Goal: Check status: Check status

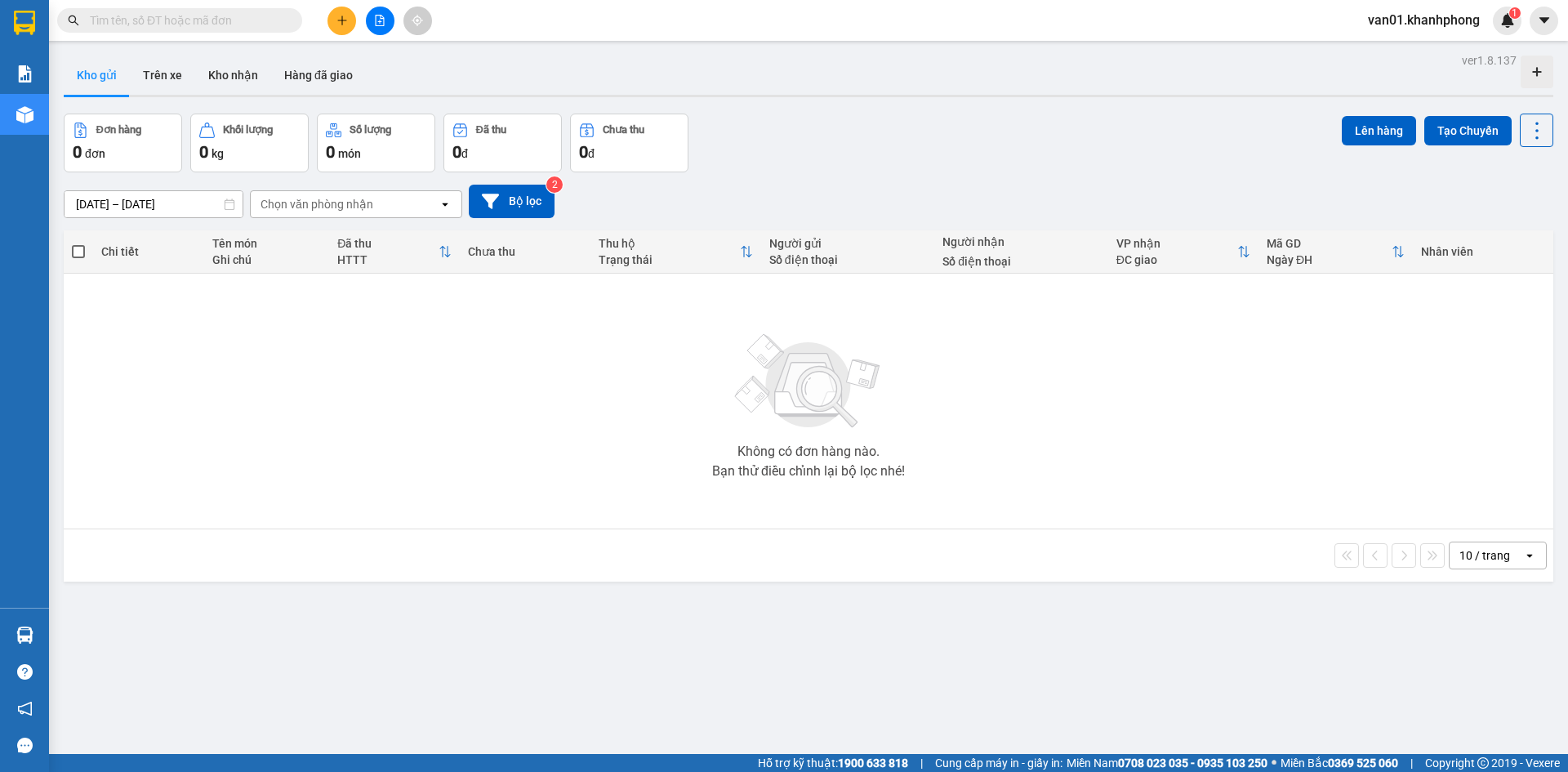
click at [173, 23] on input "text" at bounding box center [186, 20] width 193 height 18
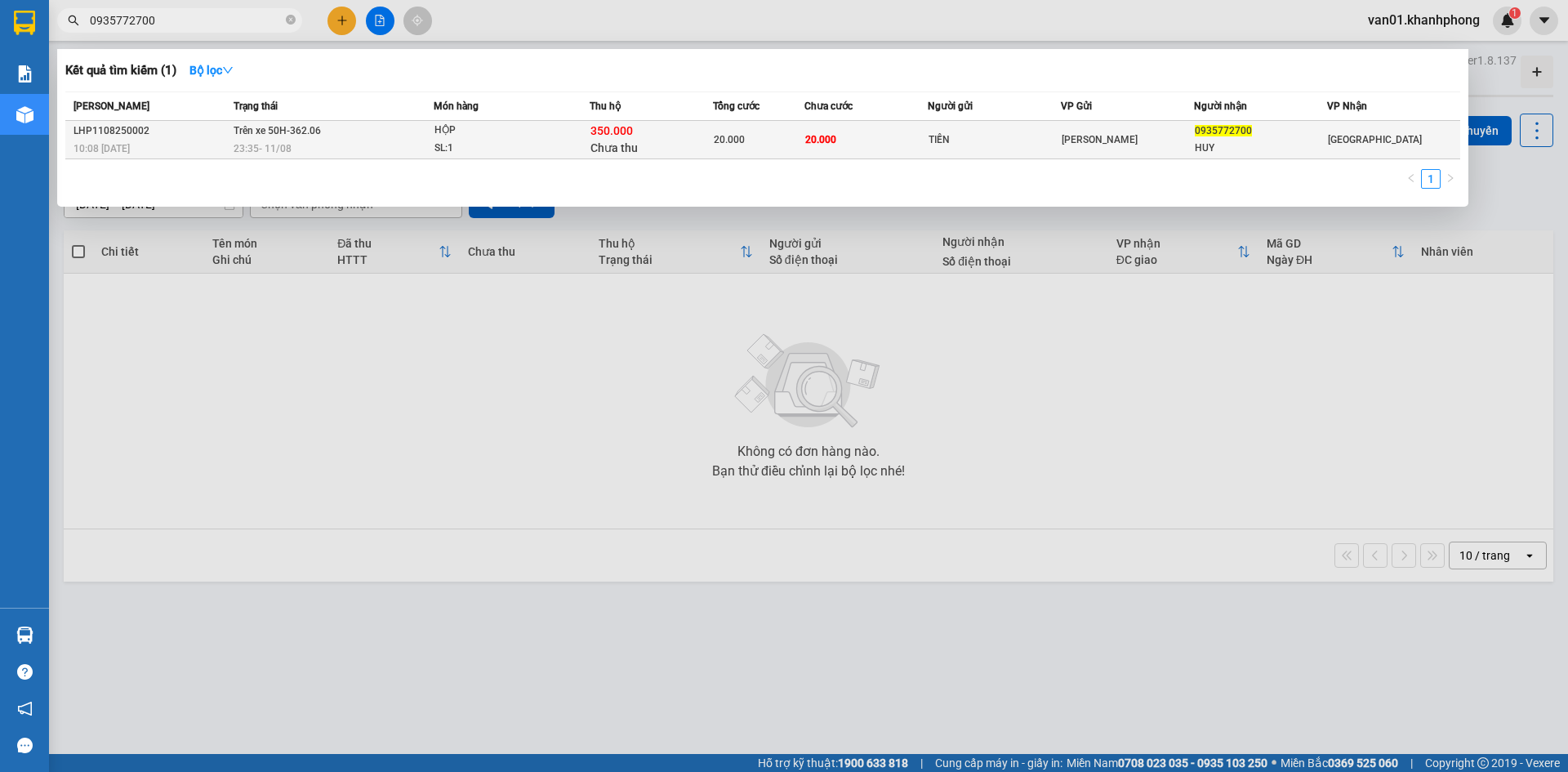
type input "0935772700"
drag, startPoint x: 1224, startPoint y: 145, endPoint x: 1186, endPoint y: 133, distance: 39.8
click at [1186, 133] on tr "LHP1108250002 10:08 [DATE] Trên xe 50H-362.06 23:35 [DATE] HỘP SL: 1 350.000 Ch…" at bounding box center [762, 140] width 1395 height 38
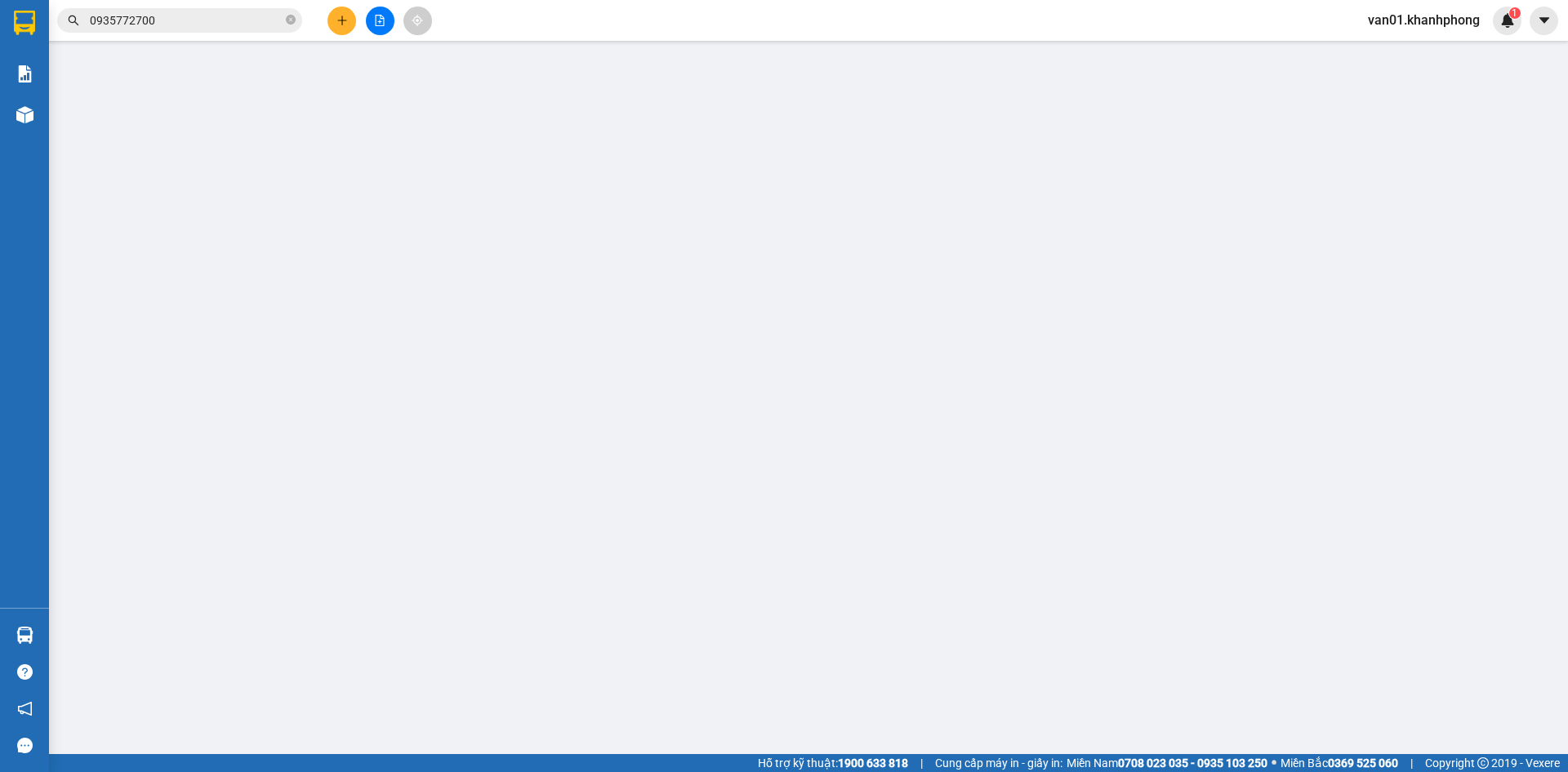
type input "TIẾN"
type input "0935772700"
type input "HUY"
type input "20.000"
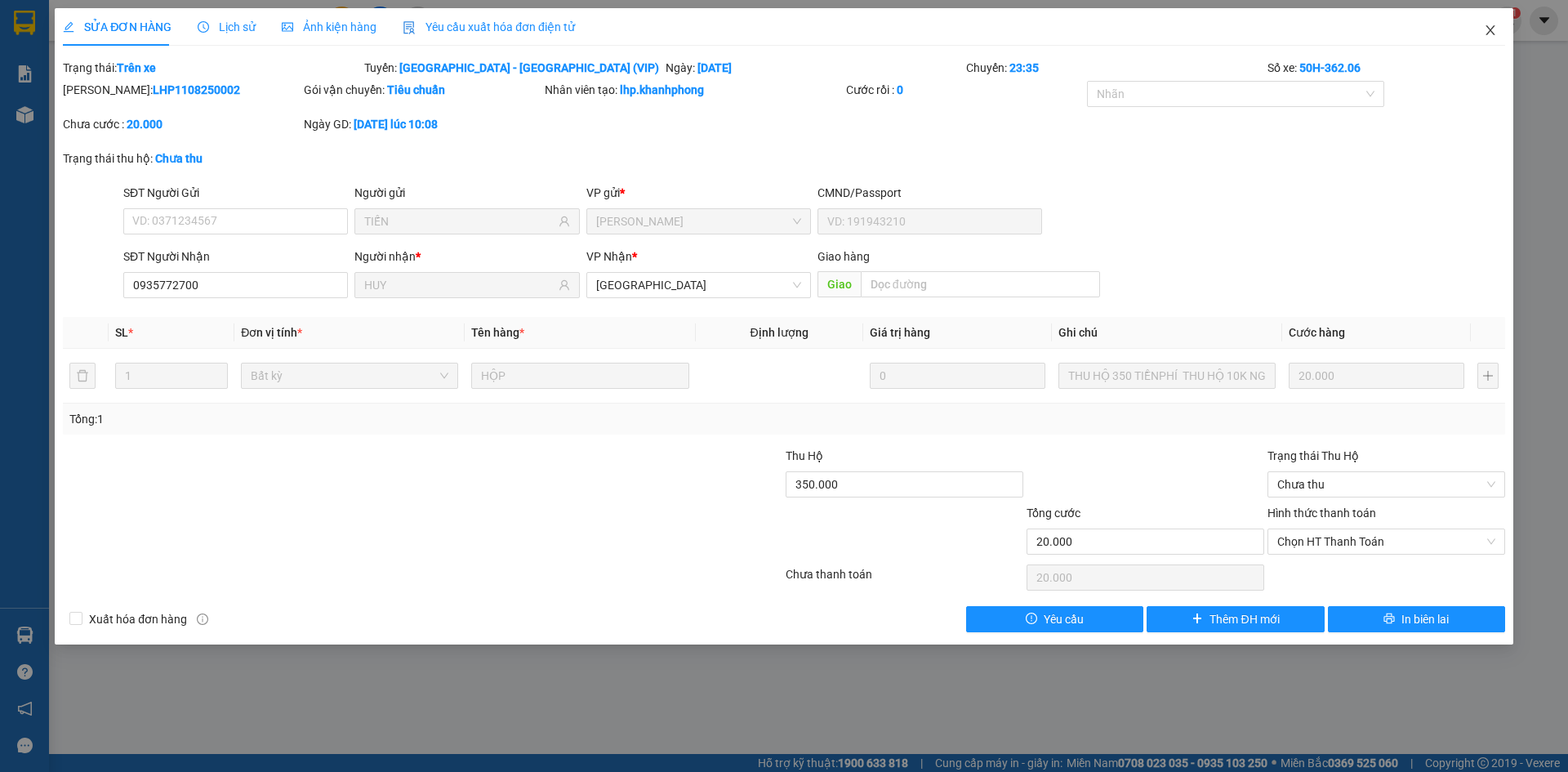
click at [1488, 30] on icon "close" at bounding box center [1491, 30] width 13 height 13
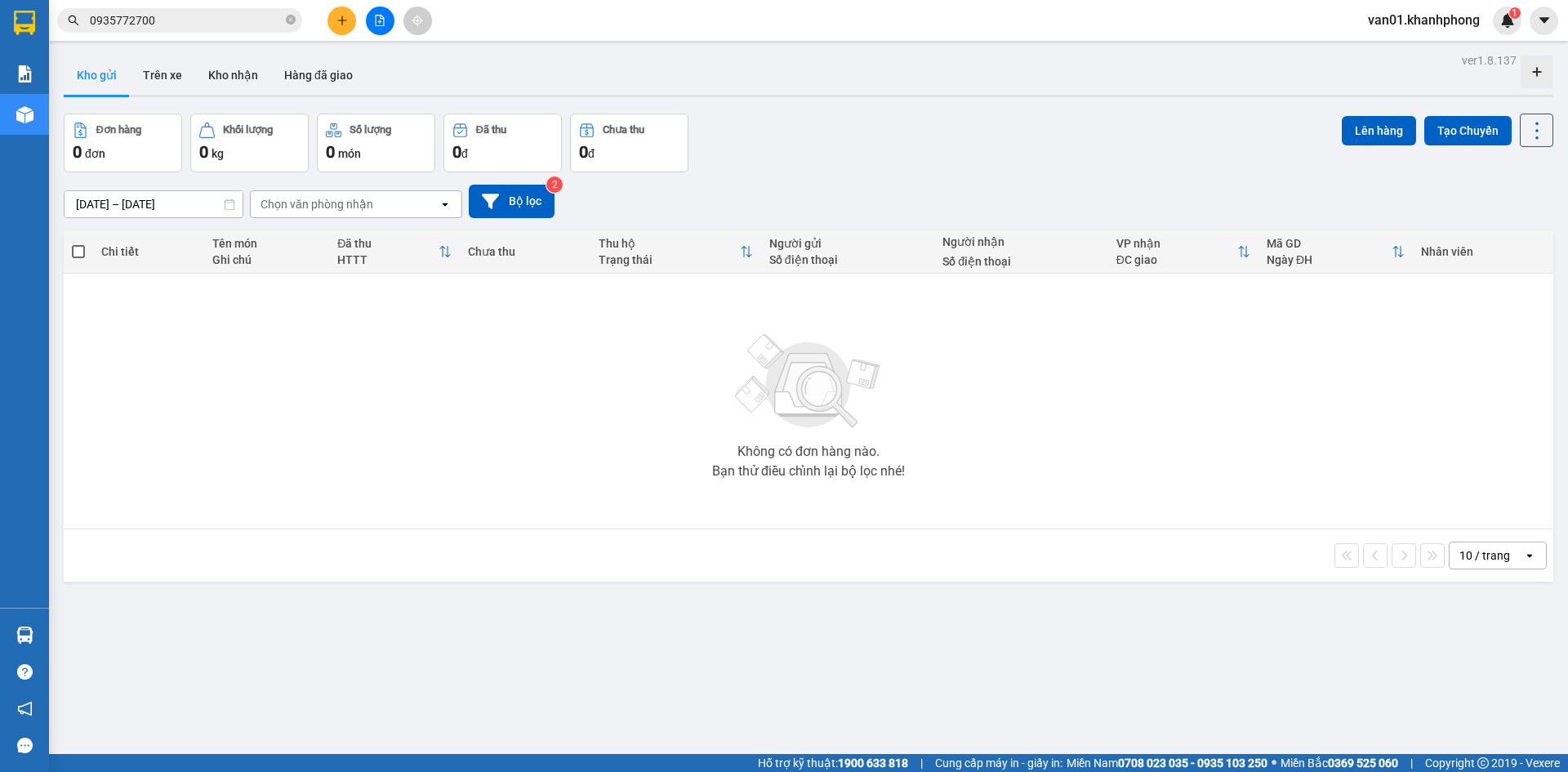
click at [251, 21] on input "0935772700" at bounding box center [186, 20] width 193 height 18
